Goal: Contribute content: Add original content to the website for others to see

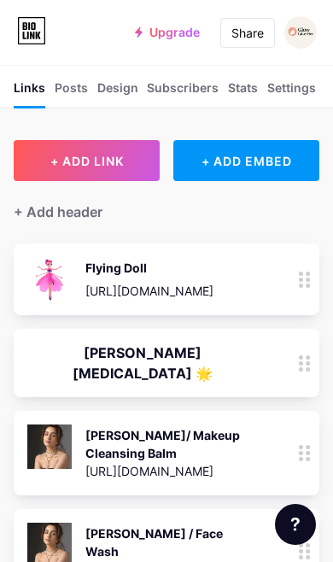
click at [267, 158] on div "+ ADD EMBED" at bounding box center [246, 160] width 146 height 41
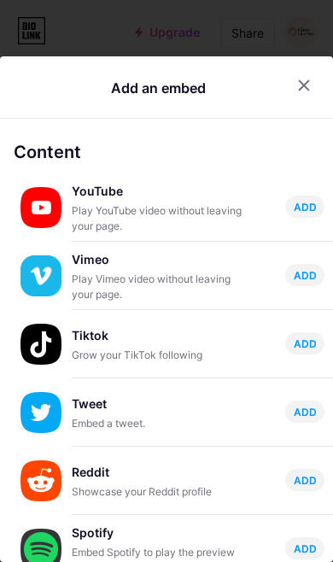
click at [303, 79] on icon at bounding box center [304, 86] width 14 height 14
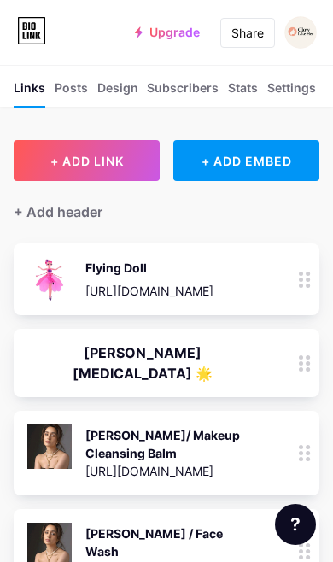
click at [113, 167] on span "+ ADD LINK" at bounding box center [86, 161] width 73 height 15
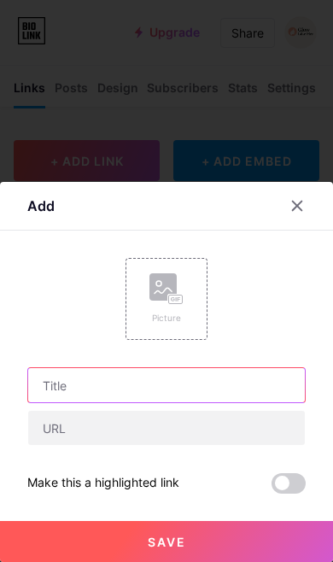
click at [214, 391] on input "text" at bounding box center [166, 385] width 277 height 34
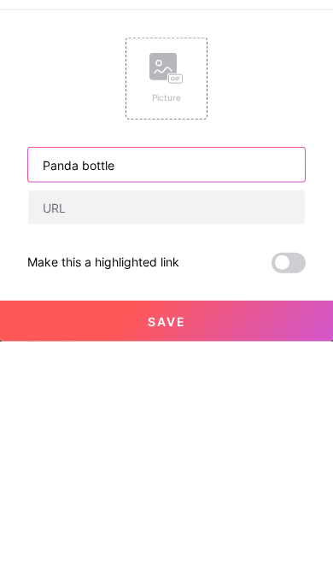
type input "Panda bottle"
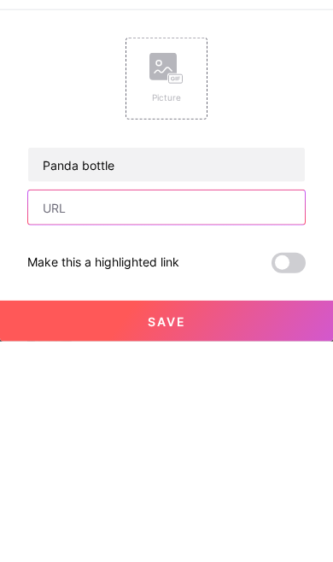
click at [244, 411] on input "text" at bounding box center [166, 428] width 277 height 34
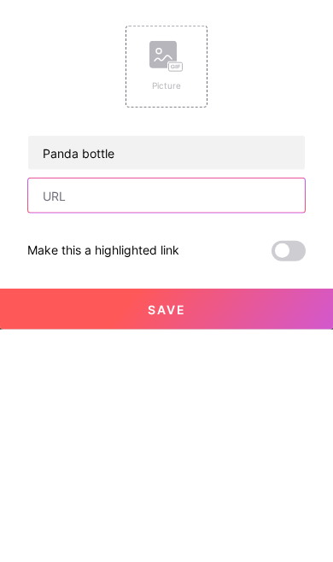
click at [170, 411] on input "text" at bounding box center [166, 428] width 277 height 34
paste input "[URL][DOMAIN_NAME]"
type input "[URL][DOMAIN_NAME]"
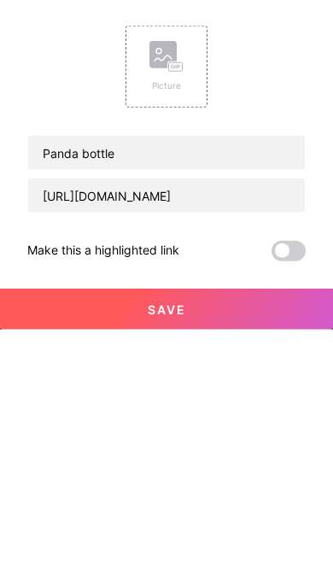
click at [174, 296] on rect at bounding box center [176, 300] width 14 height 9
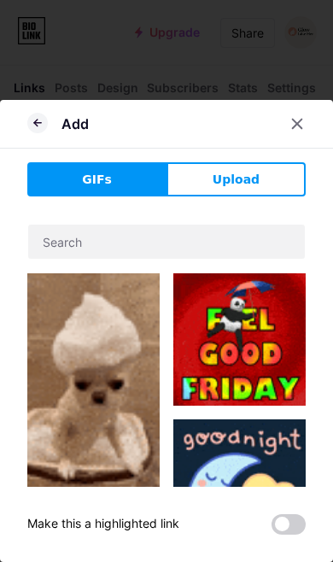
scroll to position [263, 0]
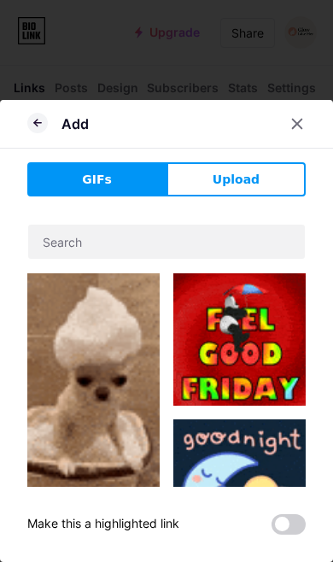
click at [261, 182] on button "Upload" at bounding box center [236, 179] width 139 height 34
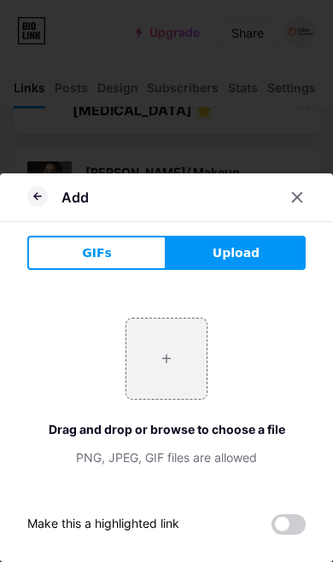
click at [171, 352] on input "file" at bounding box center [166, 359] width 80 height 80
type input "C:\fakepath\IMG_6864.jpeg"
click at [47, 202] on icon at bounding box center [37, 196] width 21 height 21
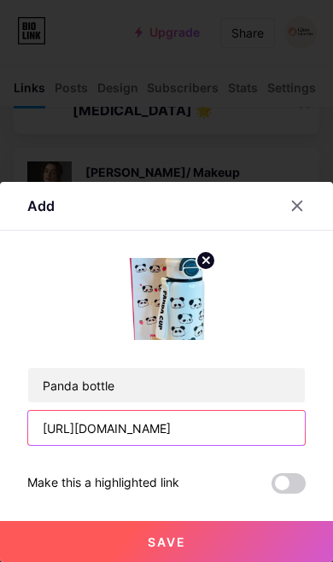
click at [219, 425] on input "[URL][DOMAIN_NAME]" at bounding box center [166, 428] width 277 height 34
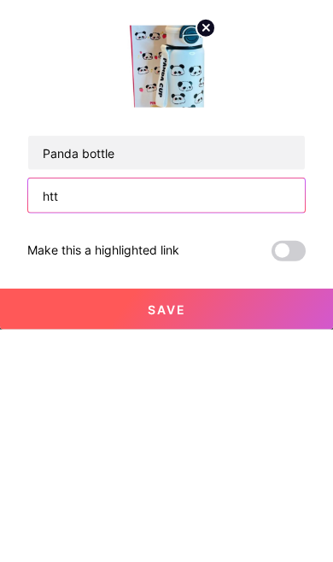
type input "ht"
click at [168, 411] on input "text" at bounding box center [166, 428] width 277 height 34
paste input "[URL][DOMAIN_NAME]"
type input "[URL][DOMAIN_NAME]"
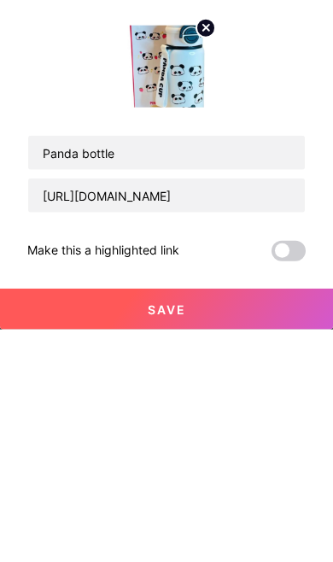
scroll to position [525, 0]
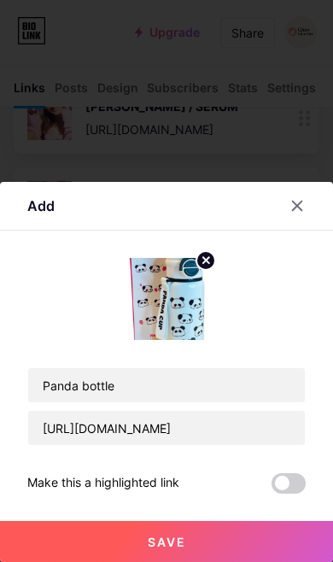
click at [190, 548] on button "Save" at bounding box center [166, 541] width 333 height 41
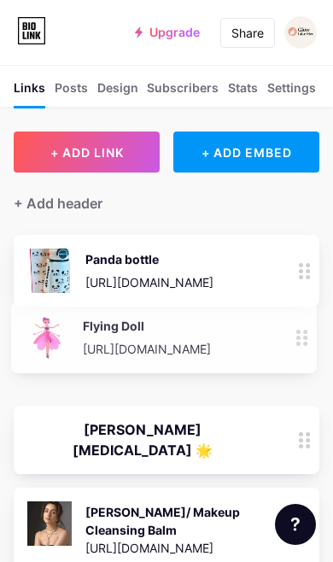
scroll to position [9, 0]
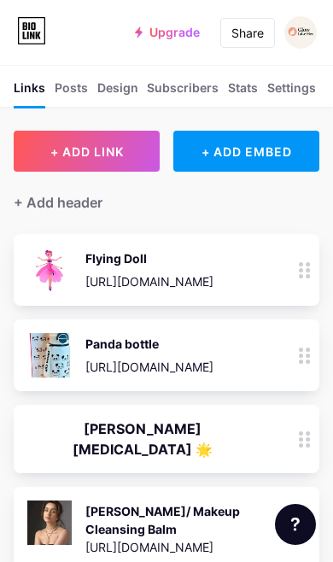
click at [120, 146] on span "+ ADD LINK" at bounding box center [86, 151] width 73 height 15
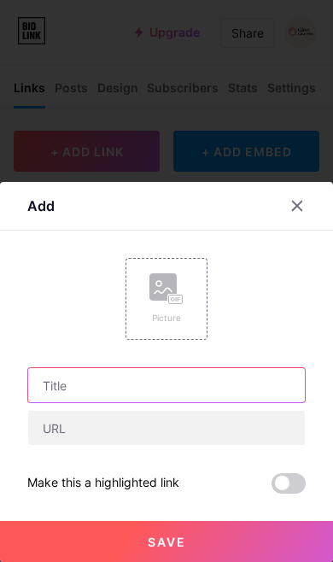
click at [191, 376] on input "text" at bounding box center [166, 385] width 277 height 34
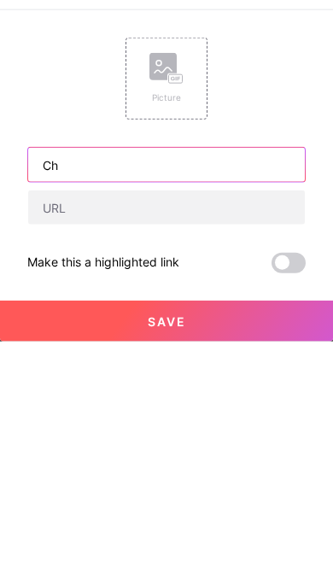
type input "C"
type input "Cookie lipstick 💄"
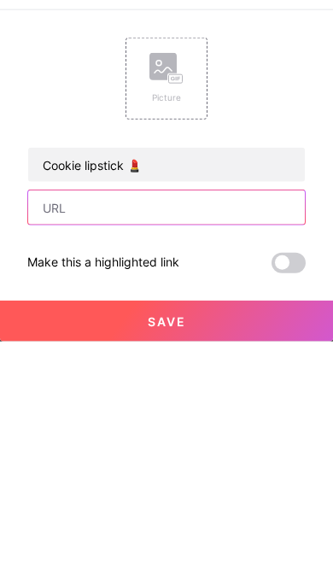
click at [185, 411] on input "text" at bounding box center [166, 428] width 277 height 34
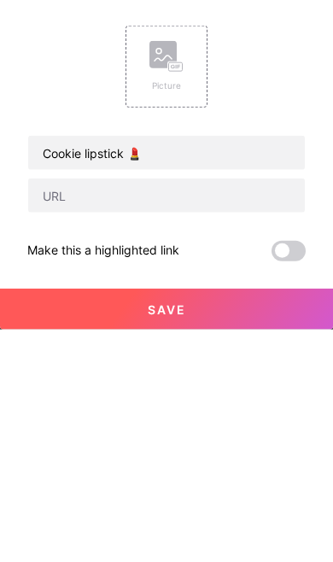
click at [176, 312] on div "Picture" at bounding box center [166, 318] width 34 height 13
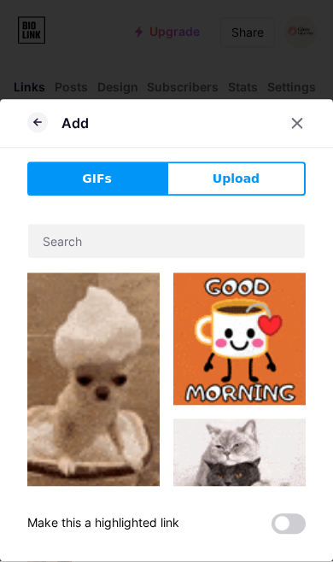
scroll to position [272, 0]
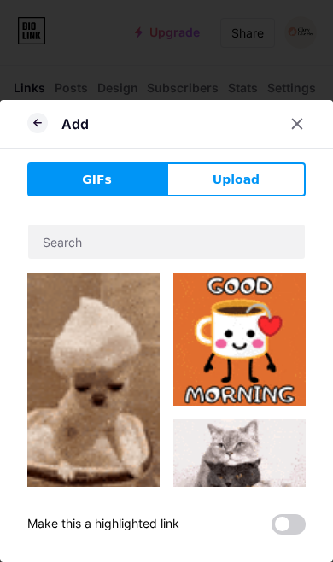
click at [255, 185] on span "Upload" at bounding box center [236, 180] width 47 height 18
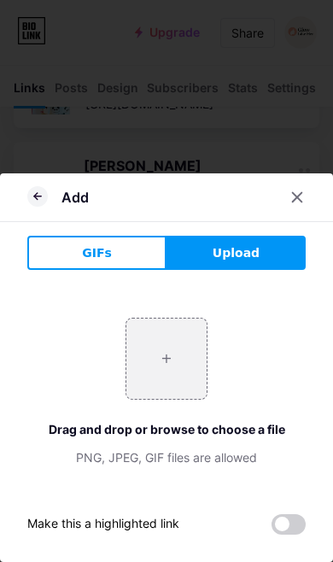
click at [177, 359] on input "file" at bounding box center [166, 359] width 80 height 80
type input "C:\fakepath\IMG_6778.jpeg"
click at [38, 196] on icon at bounding box center [37, 196] width 7 height 0
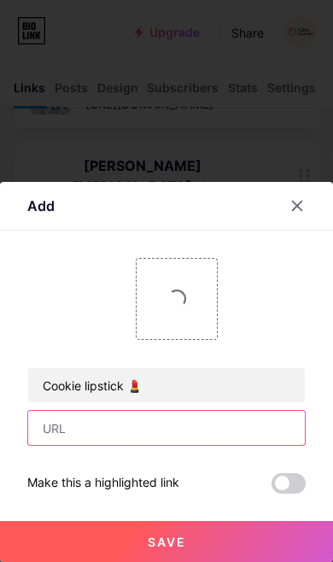
click at [177, 434] on input "text" at bounding box center [166, 428] width 277 height 34
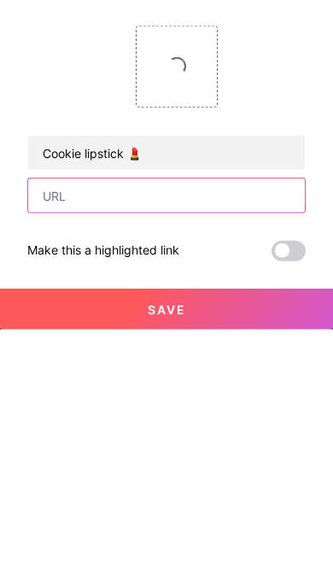
click at [177, 411] on input "text" at bounding box center [166, 428] width 277 height 34
paste input "[URL][DOMAIN_NAME]"
type input "[URL][DOMAIN_NAME]"
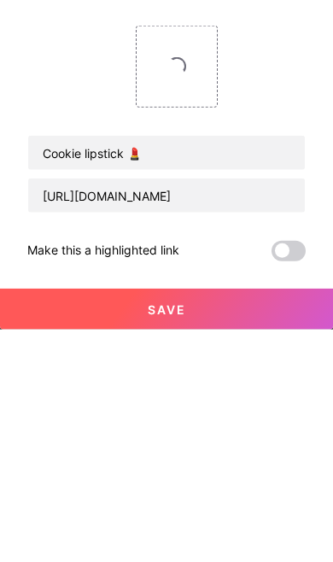
click at [290, 521] on button "Save" at bounding box center [166, 541] width 333 height 41
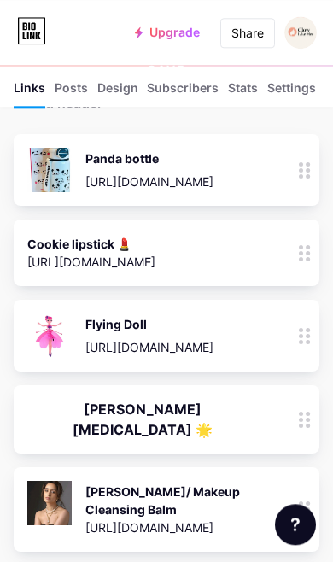
scroll to position [108, 0]
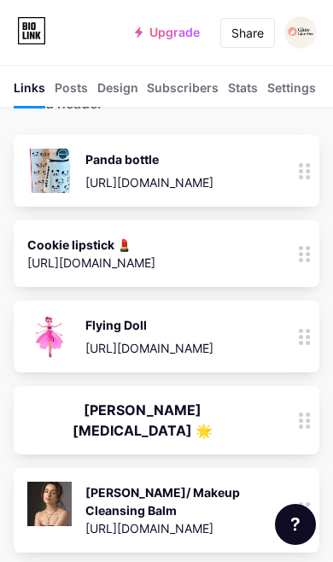
click at [192, 263] on div "Cookie lipstick 💄 [URL][DOMAIN_NAME] 0" at bounding box center [142, 253] width 231 height 39
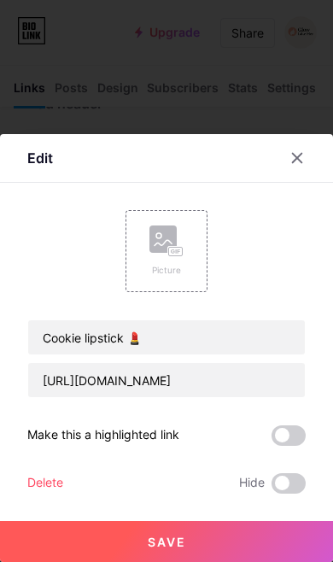
click at [173, 257] on div "Picture" at bounding box center [166, 251] width 34 height 51
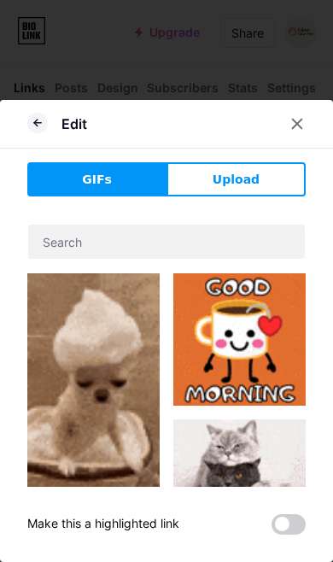
click at [230, 185] on span "Upload" at bounding box center [236, 180] width 47 height 18
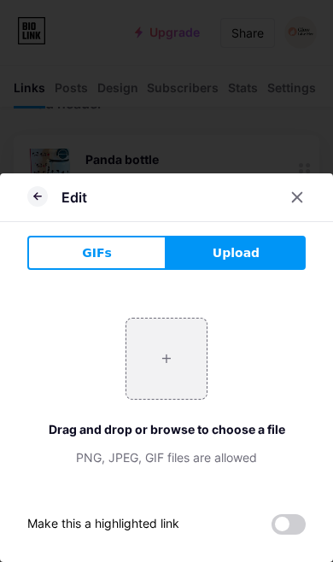
click at [163, 336] on input "file" at bounding box center [166, 359] width 80 height 80
type input "C:\fakepath\IMG_6778.jpeg"
click at [190, 343] on input "file" at bounding box center [166, 359] width 80 height 80
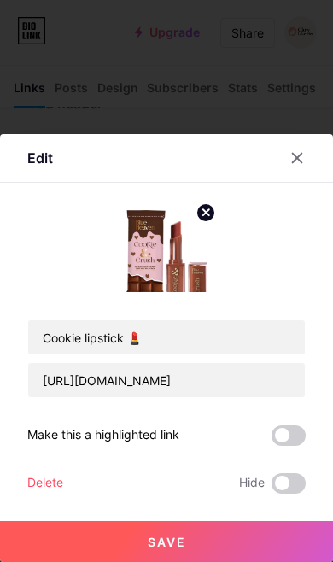
click at [186, 272] on img at bounding box center [167, 251] width 82 height 82
click at [168, 258] on img at bounding box center [167, 251] width 82 height 82
click at [181, 558] on button "Save" at bounding box center [166, 541] width 333 height 41
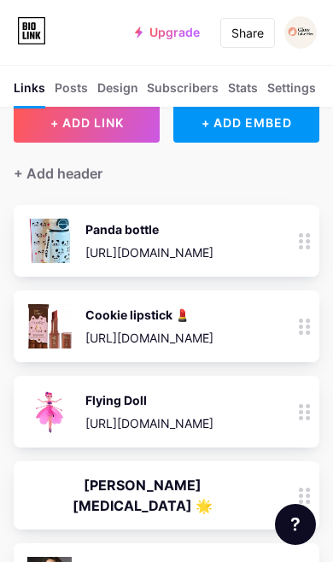
scroll to position [0, 0]
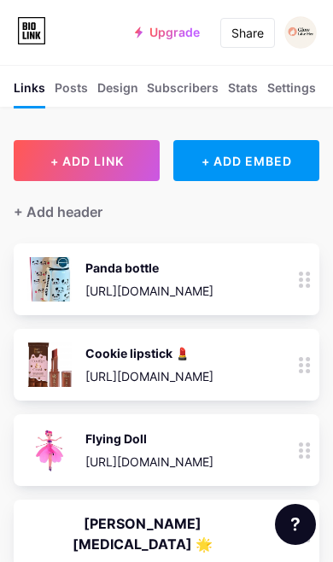
click at [254, 34] on div "Share" at bounding box center [247, 33] width 32 height 18
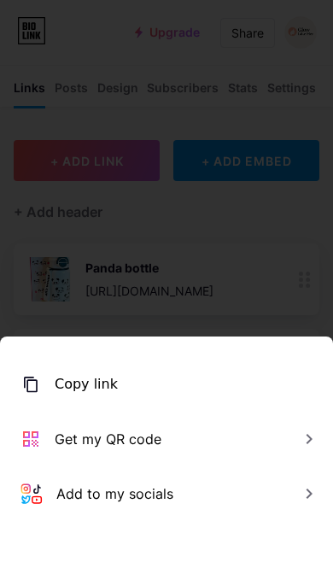
click at [98, 381] on div "Copy link" at bounding box center [86, 384] width 63 height 21
click at [85, 378] on div "Copied" at bounding box center [79, 384] width 48 height 21
